Goal: Check status: Check status

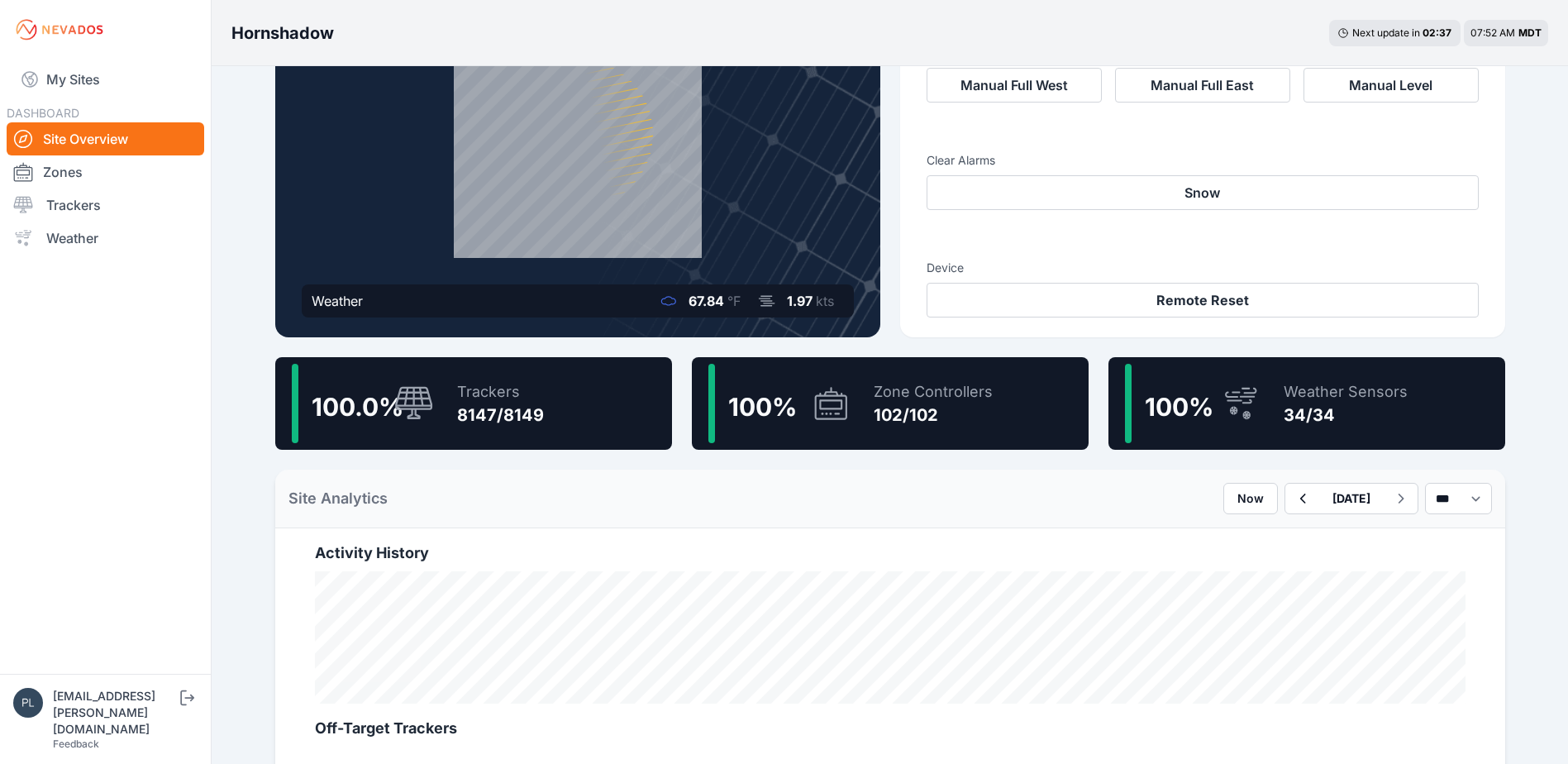
scroll to position [165, 0]
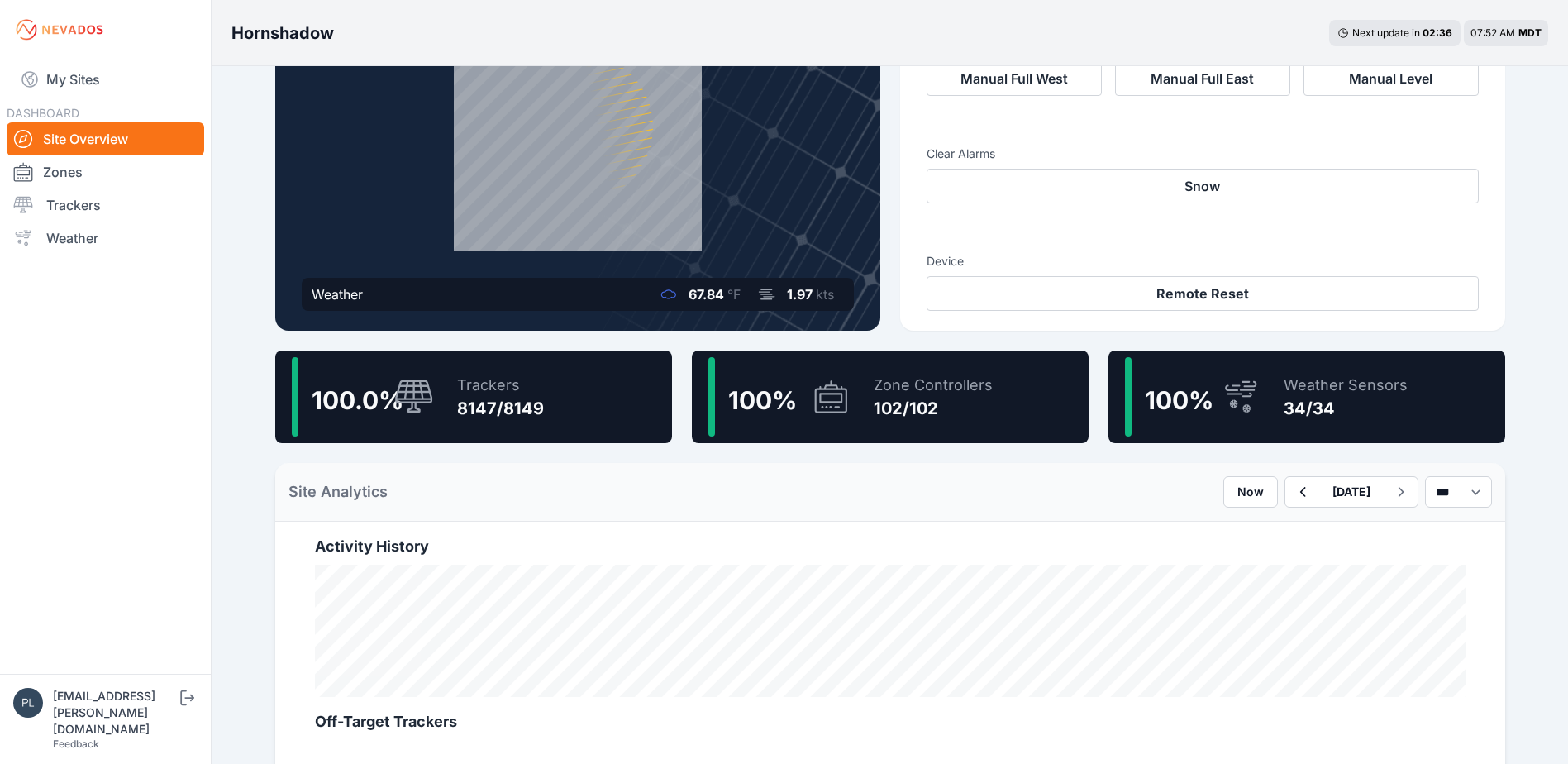
click at [457, 411] on div "8147/8149" at bounding box center [501, 408] width 87 height 23
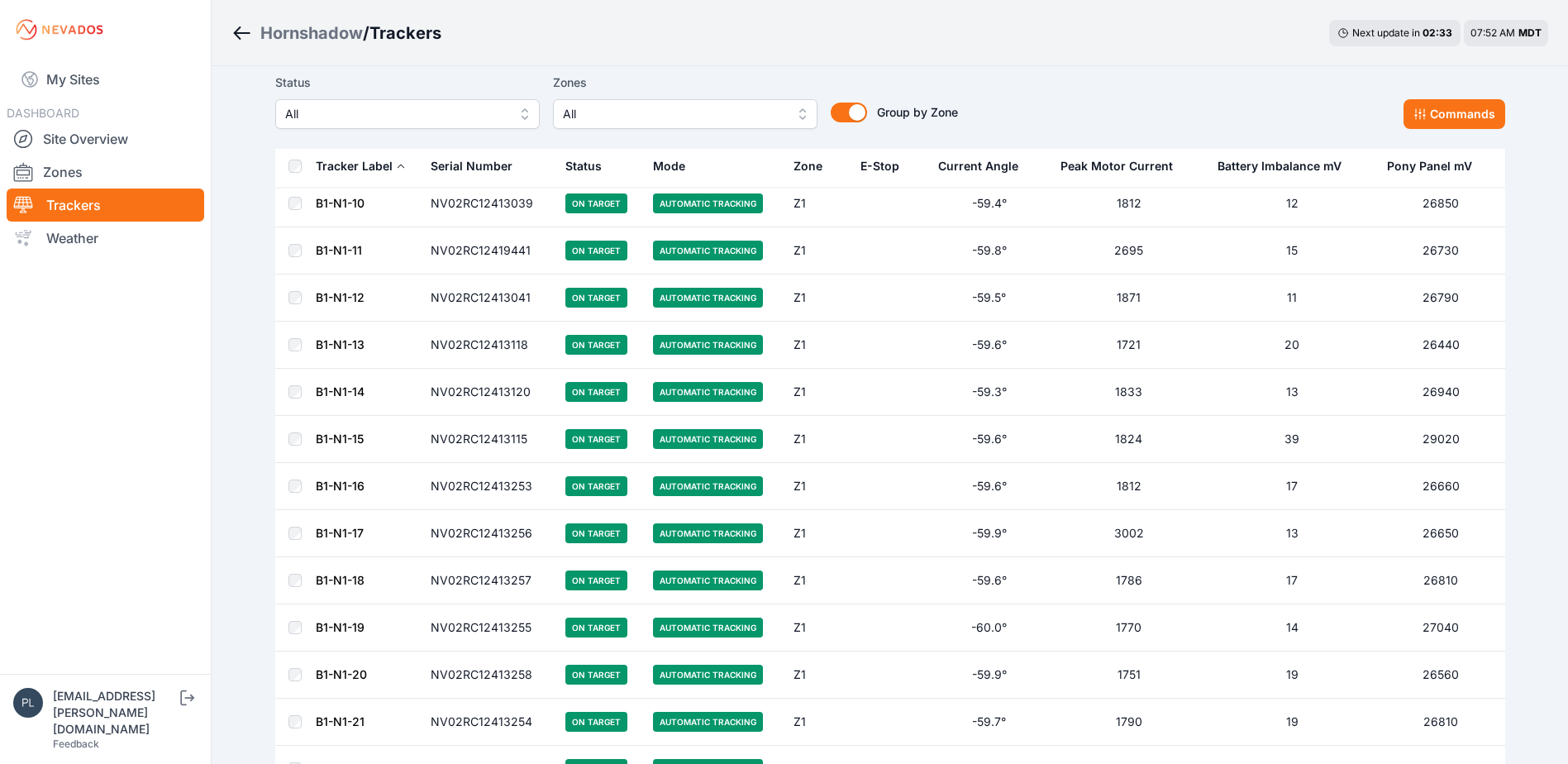
scroll to position [165, 0]
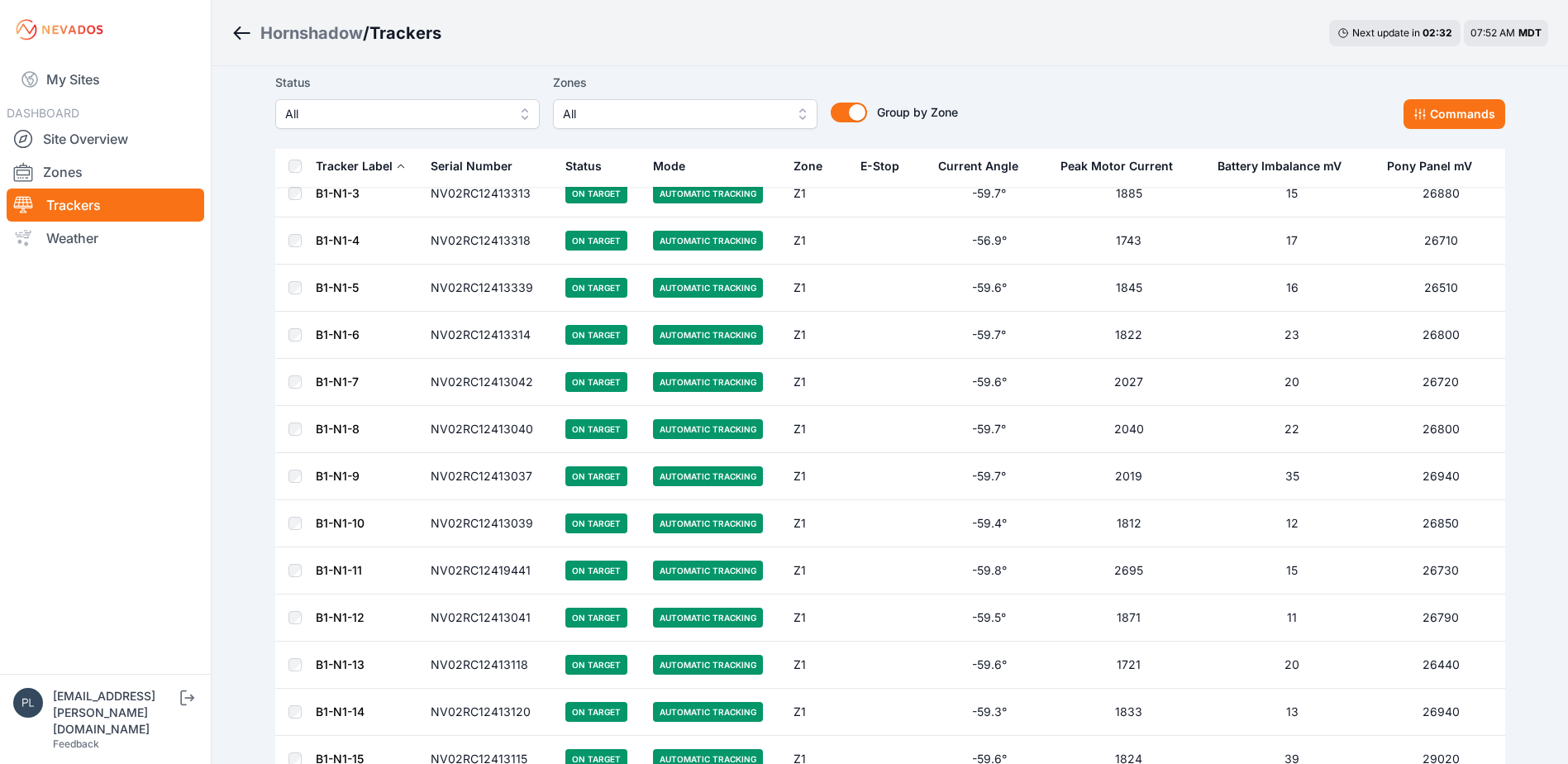
click at [449, 118] on span "All" at bounding box center [396, 114] width 221 height 20
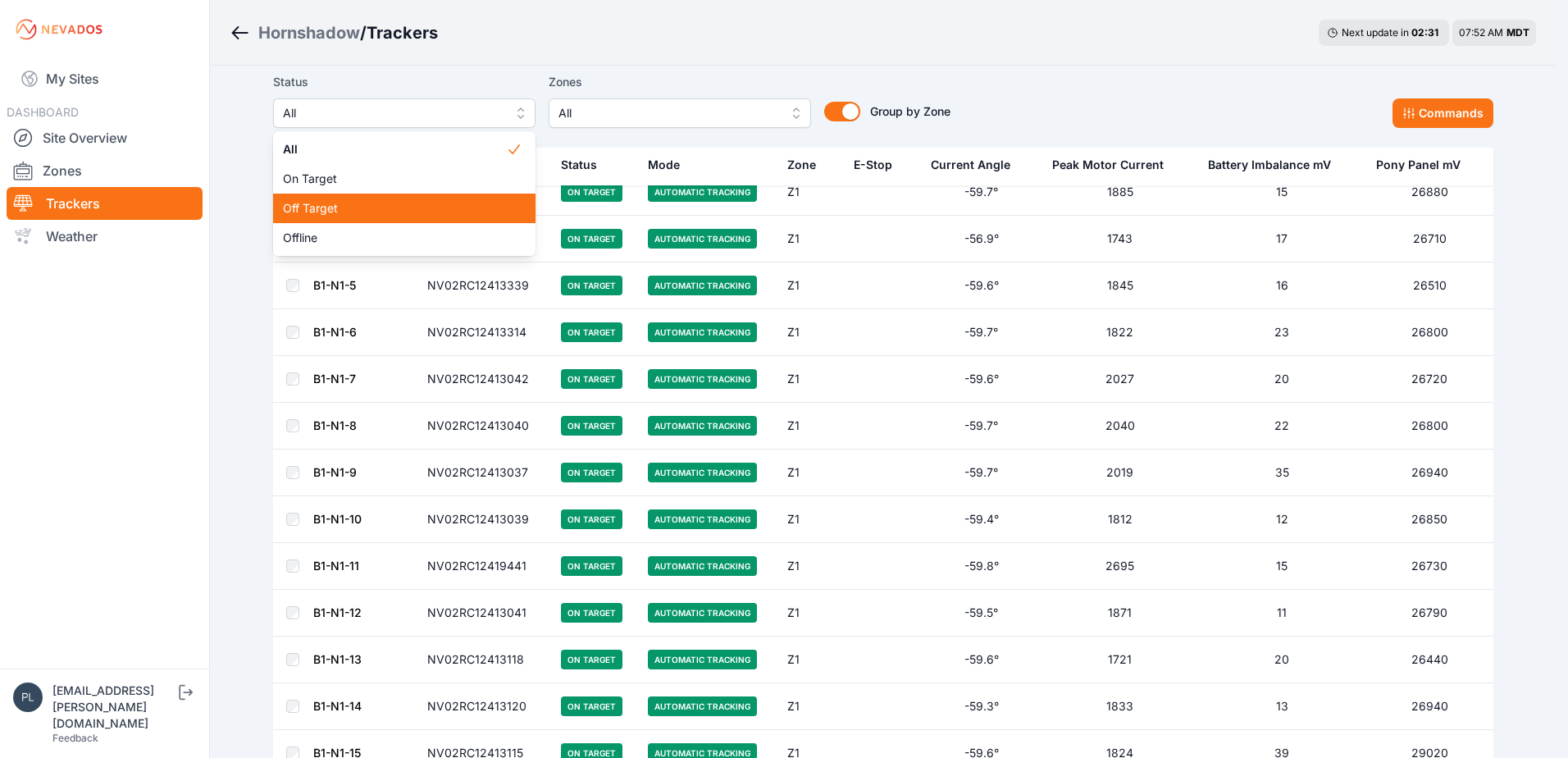
click at [391, 221] on div "Off Target" at bounding box center [404, 208] width 263 height 29
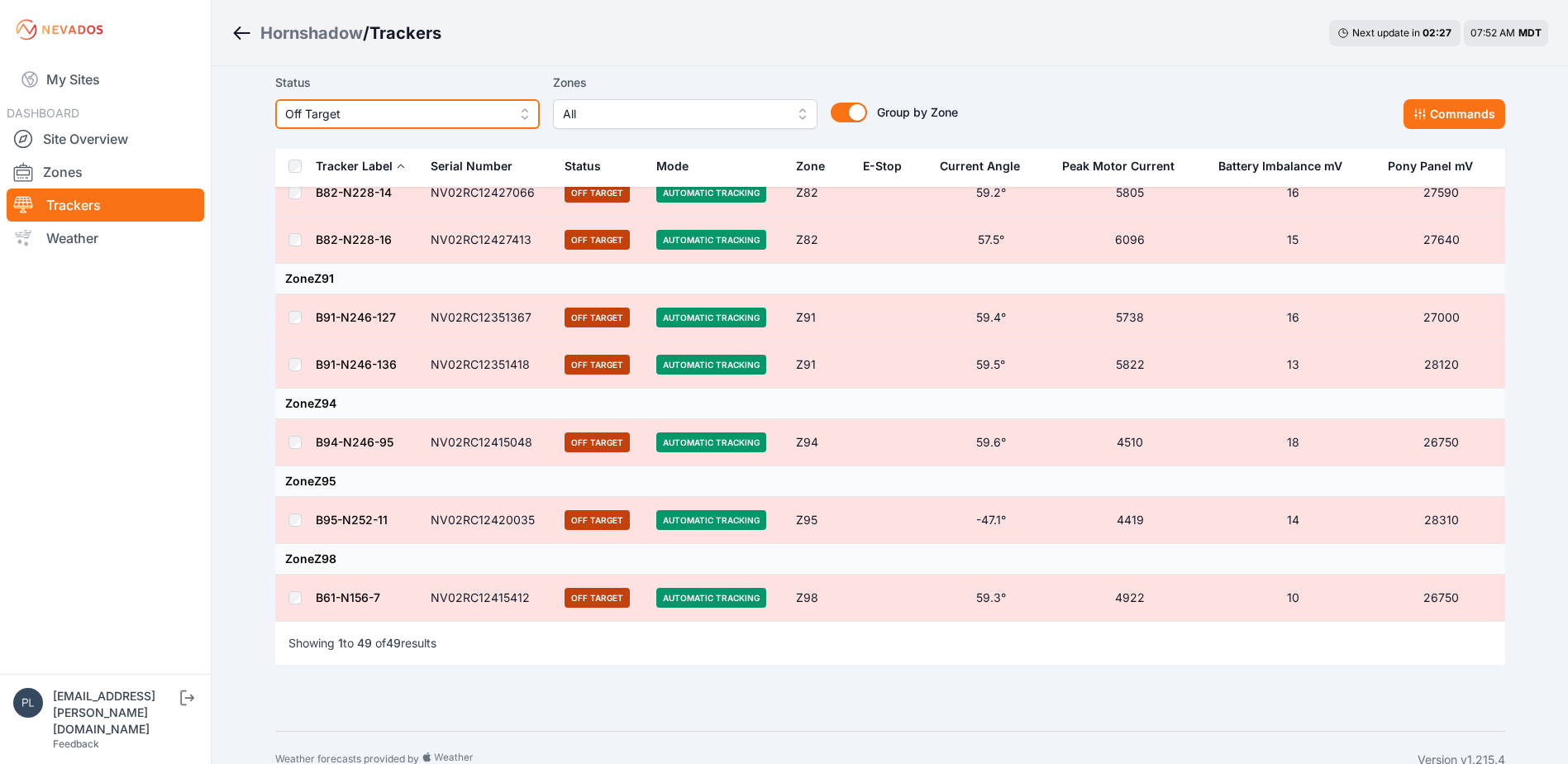
scroll to position [2841, 0]
